Goal: Task Accomplishment & Management: Manage account settings

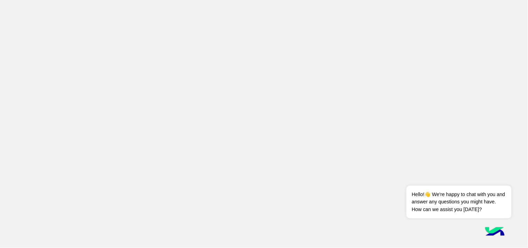
drag, startPoint x: 515, startPoint y: 221, endPoint x: 515, endPoint y: 237, distance: 16.7
click at [515, 237] on app-root at bounding box center [264, 124] width 528 height 248
click at [503, 177] on button "Dismiss ✕" at bounding box center [491, 177] width 42 height 14
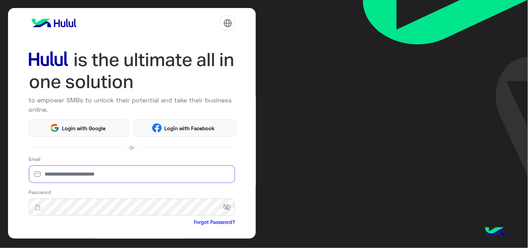
type input "**********"
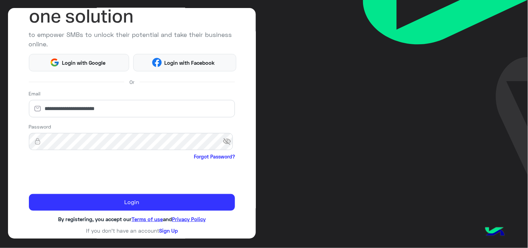
scroll to position [65, 0]
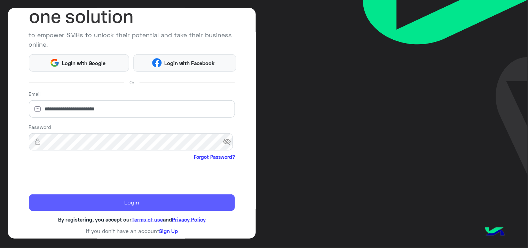
click at [116, 195] on button "Login" at bounding box center [132, 202] width 206 height 17
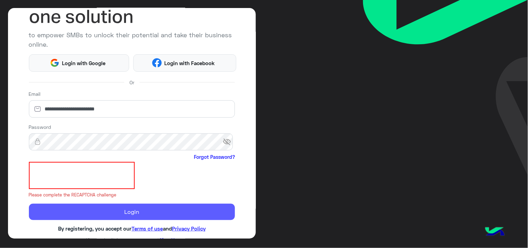
click at [157, 211] on button "Login" at bounding box center [132, 212] width 206 height 17
click at [174, 210] on button "Login" at bounding box center [132, 212] width 206 height 17
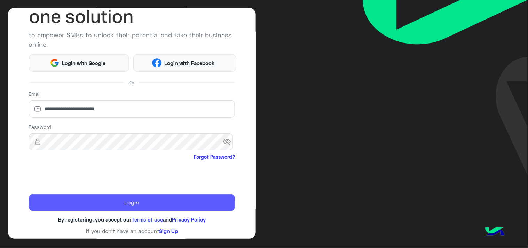
click at [140, 201] on button "Login" at bounding box center [132, 202] width 206 height 17
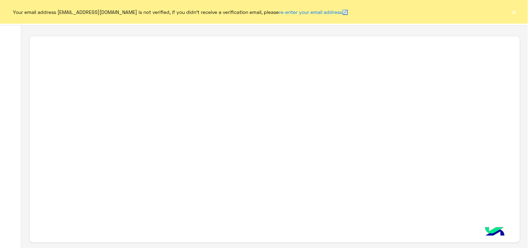
click at [517, 9] on button "×" at bounding box center [514, 11] width 7 height 7
